Goal: Navigation & Orientation: Find specific page/section

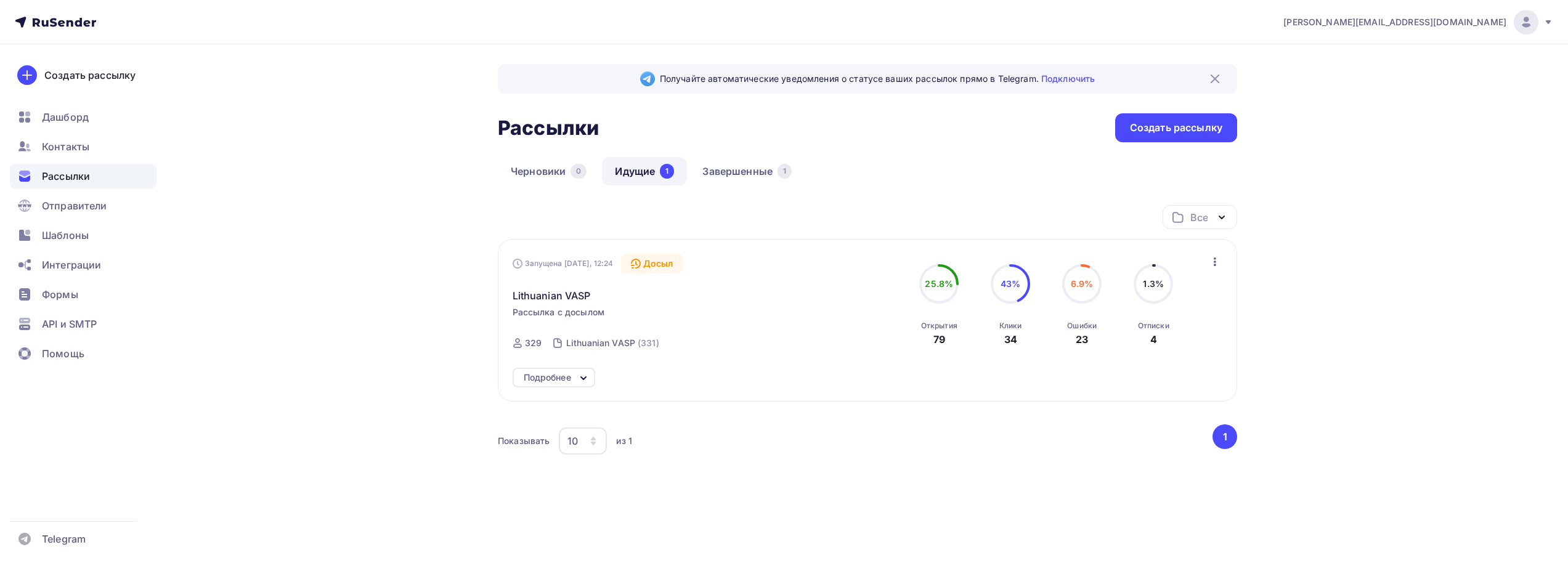
click at [1331, 248] on div "[PERSON_NAME][EMAIL_ADDRESS][DOMAIN_NAME] Аккаунт Тарифы Выйти Создать рассылку…" at bounding box center [784, 290] width 1568 height 580
click at [95, 170] on div "Рассылки" at bounding box center [84, 176] width 147 height 25
click at [633, 174] on link "Идущие 1" at bounding box center [644, 171] width 85 height 28
click at [559, 177] on link "Черновики 0" at bounding box center [549, 171] width 102 height 28
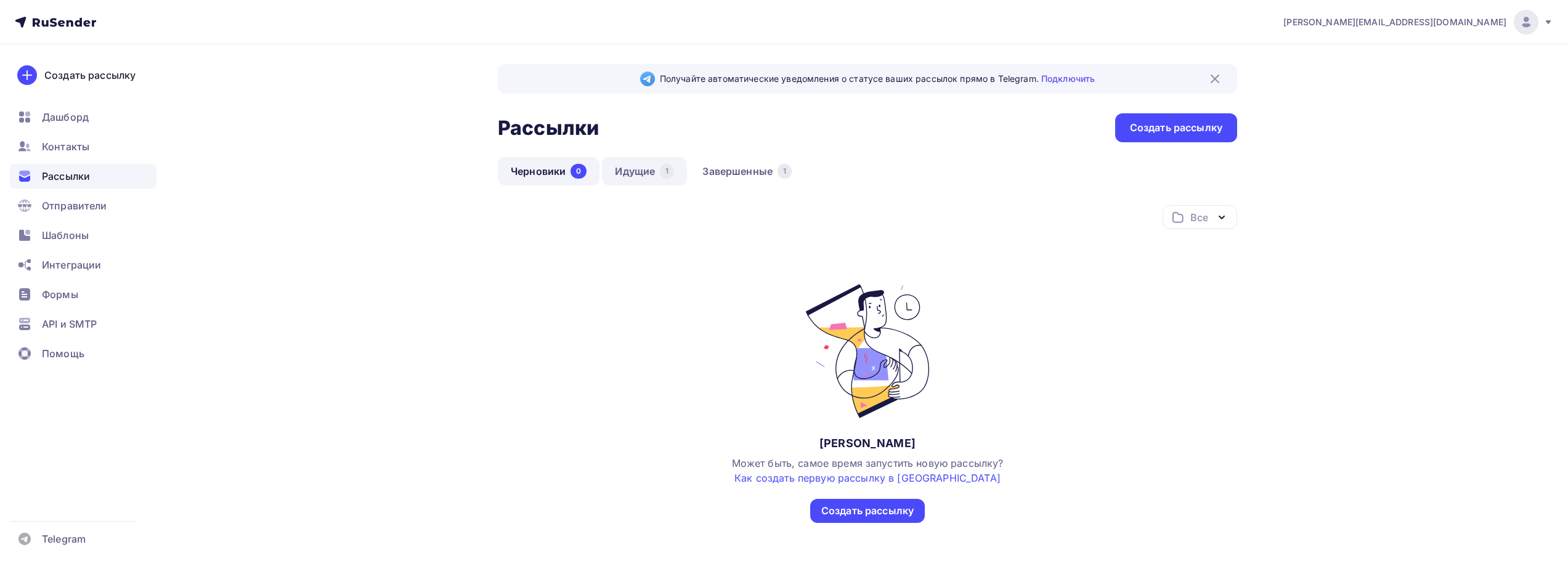
click at [649, 173] on link "Идущие 1" at bounding box center [644, 171] width 85 height 28
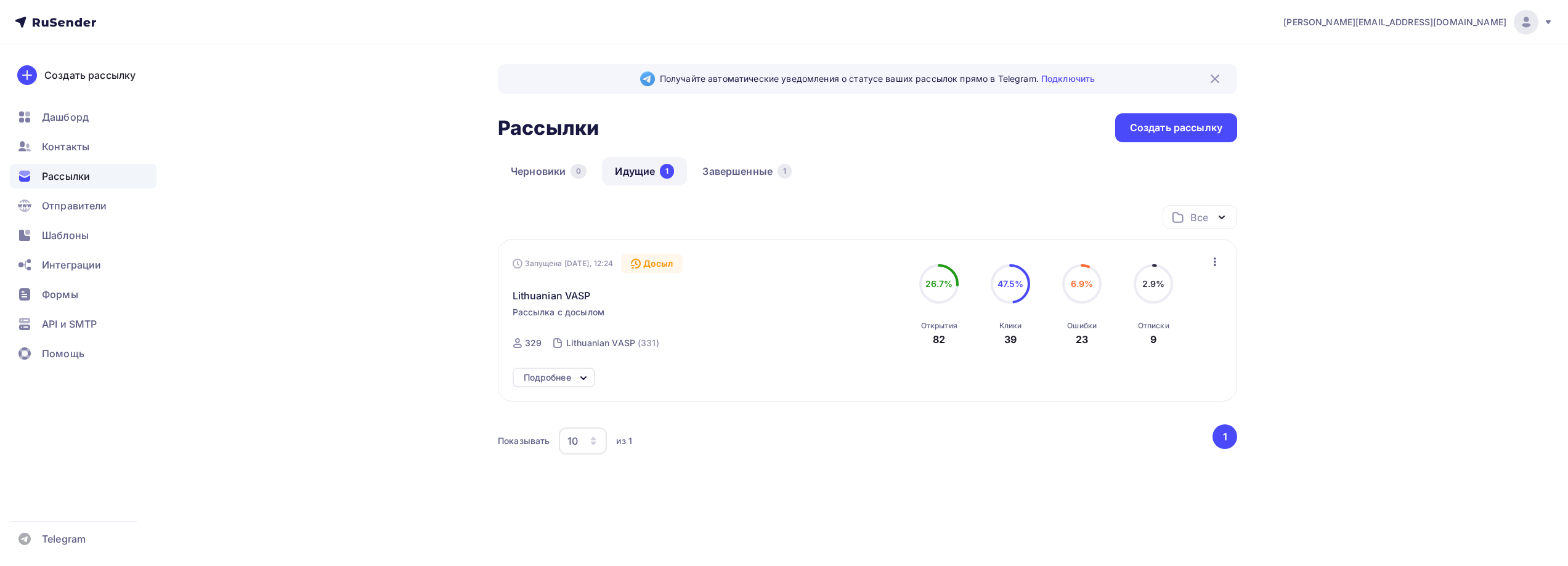
click at [223, 223] on div "[PERSON_NAME][EMAIL_ADDRESS][DOMAIN_NAME] Аккаунт Тарифы Выйти Создать рассылку…" at bounding box center [784, 290] width 1568 height 580
